Goal: Communication & Community: Ask a question

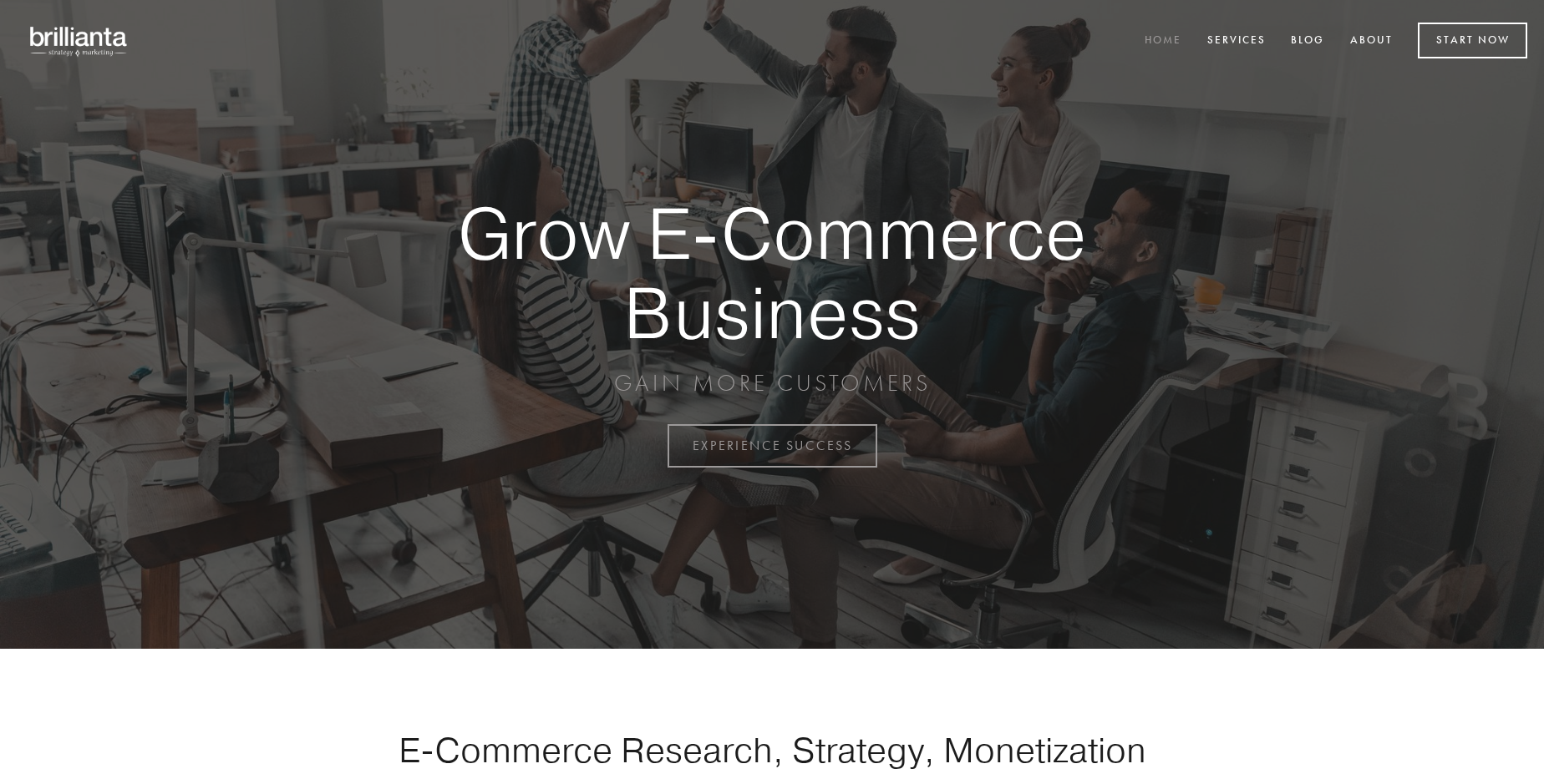
scroll to position [4379, 0]
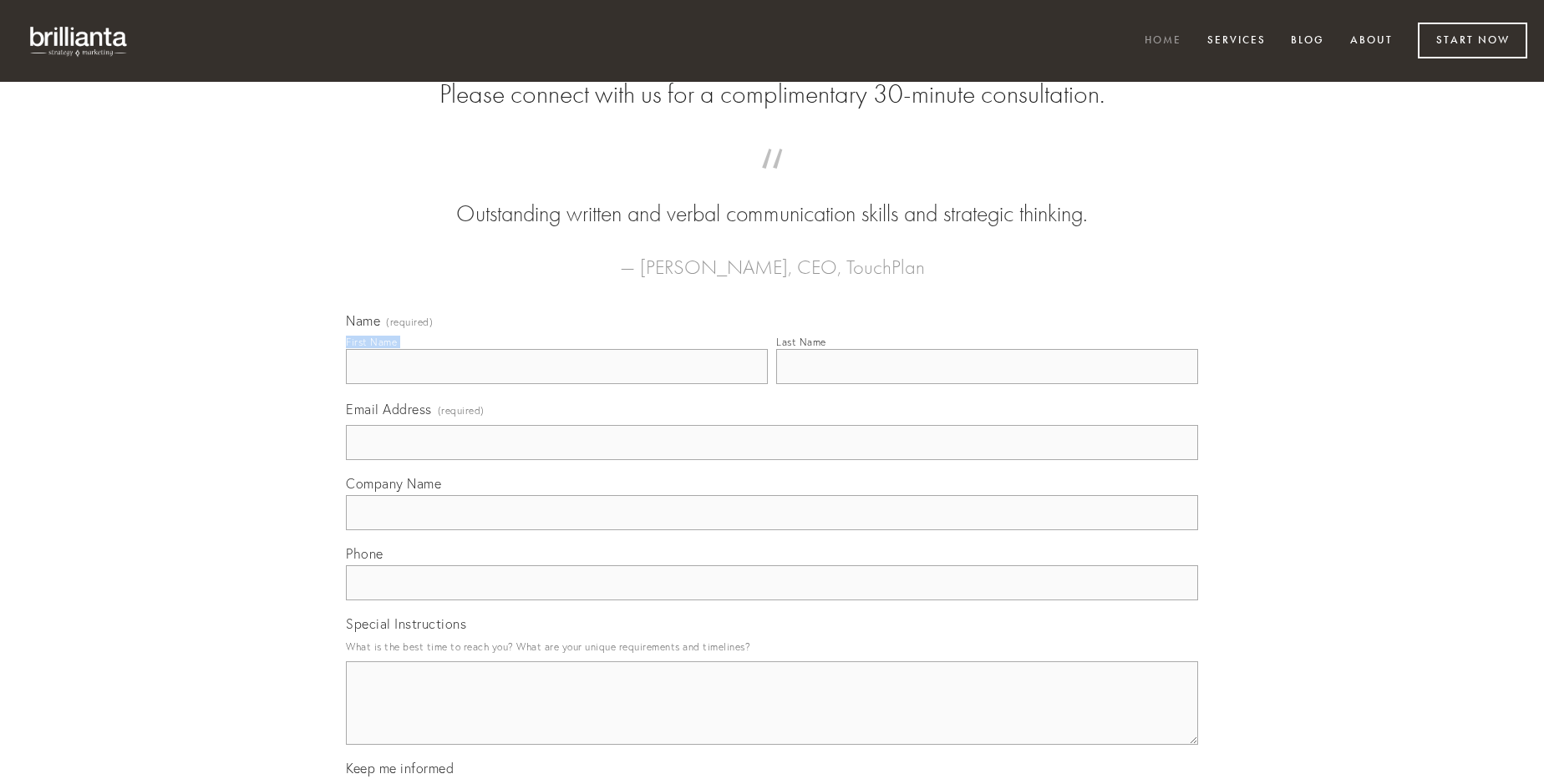
type input "[PERSON_NAME]"
click at [986, 385] on input "Last Name" at bounding box center [987, 367] width 422 height 35
type input "[PERSON_NAME]"
click at [772, 460] on input "Email Address (required)" at bounding box center [772, 443] width 852 height 35
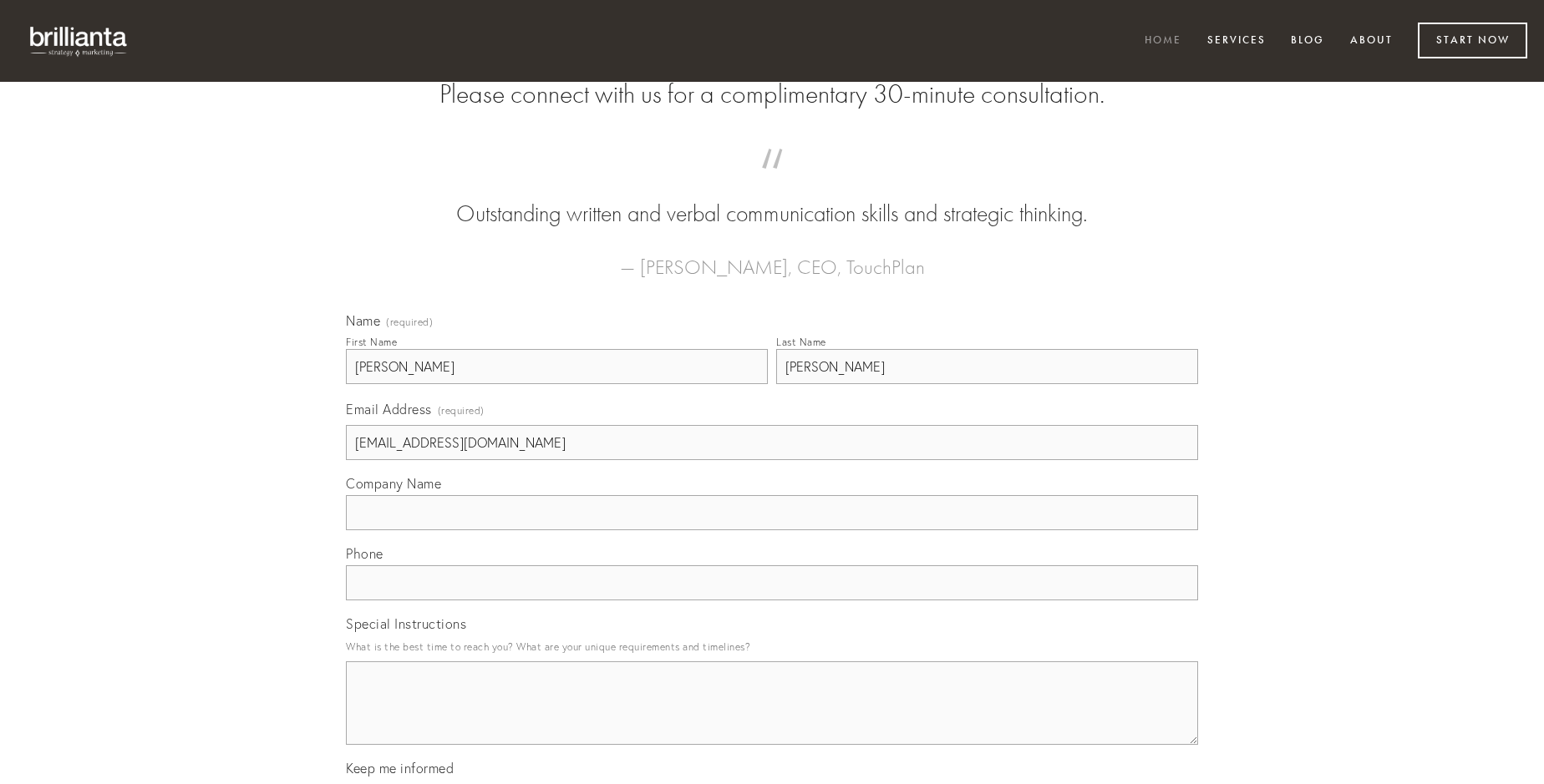
type input "[EMAIL_ADDRESS][DOMAIN_NAME]"
click at [772, 531] on input "Company Name" at bounding box center [772, 513] width 852 height 35
type input "decipio"
click at [772, 601] on input "text" at bounding box center [772, 583] width 852 height 35
click at [772, 718] on textarea "Special Instructions" at bounding box center [772, 703] width 852 height 83
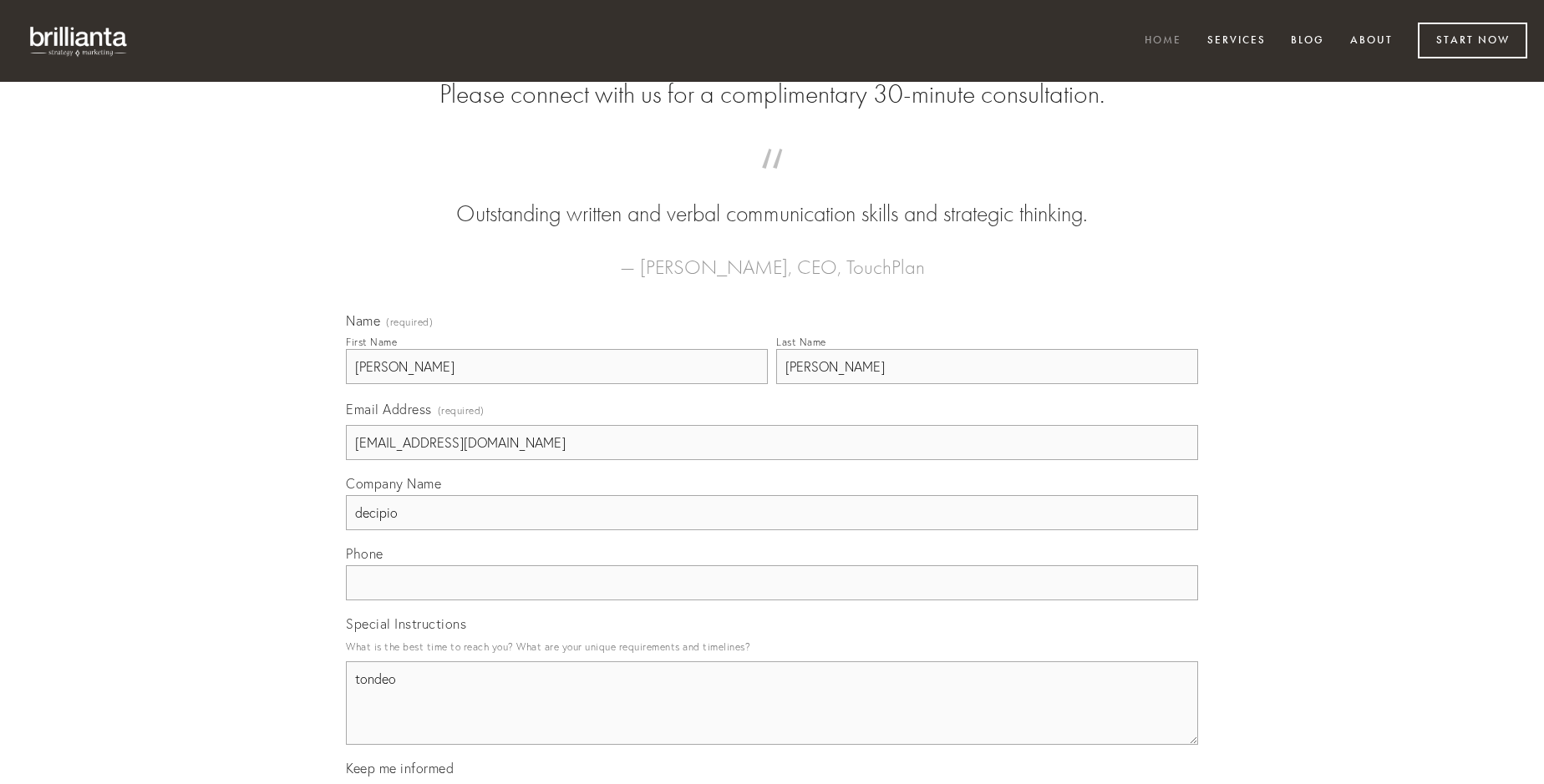
type textarea "tondeo"
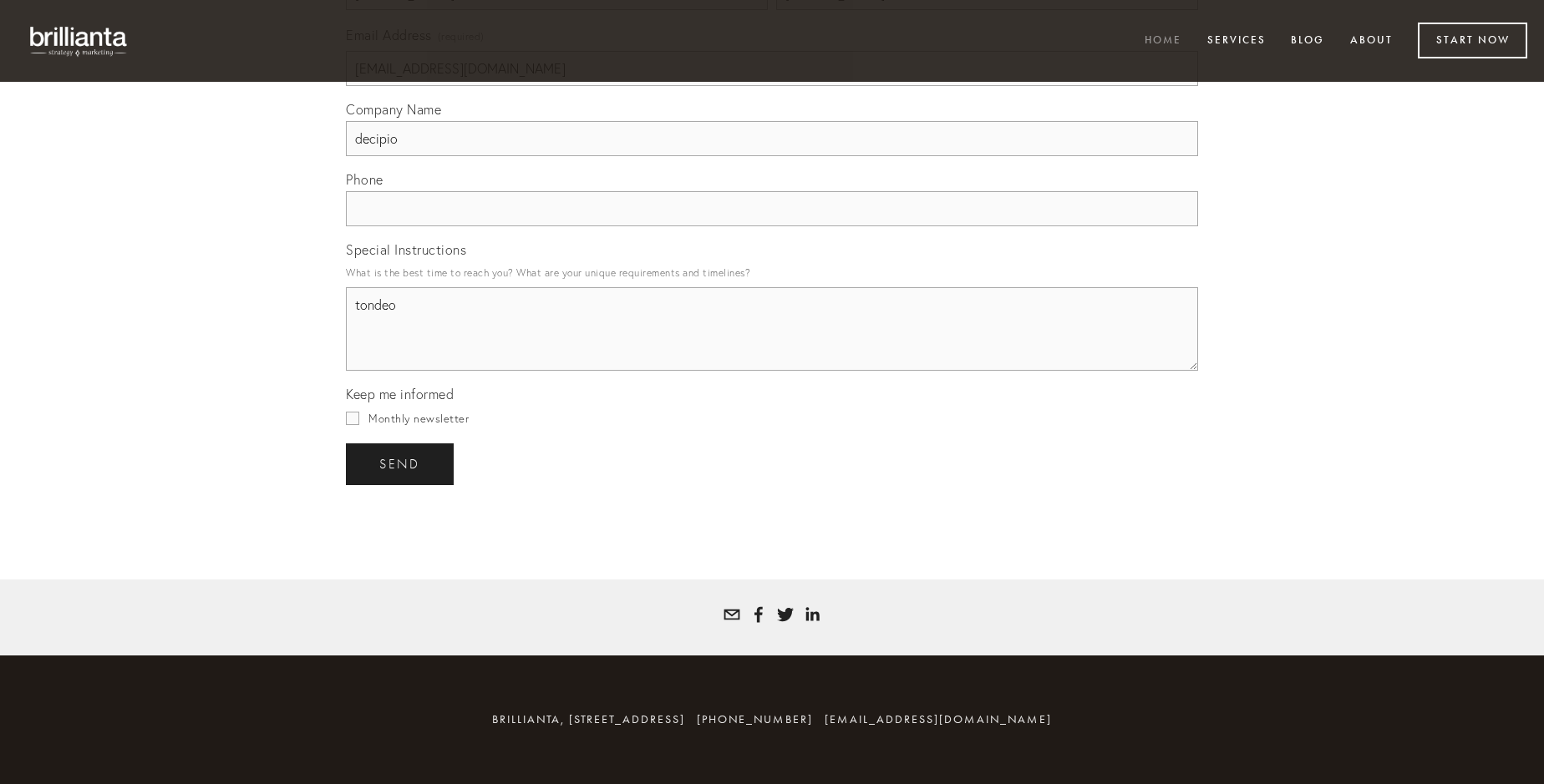
click at [401, 464] on span "send" at bounding box center [400, 464] width 41 height 15
